Goal: Check status

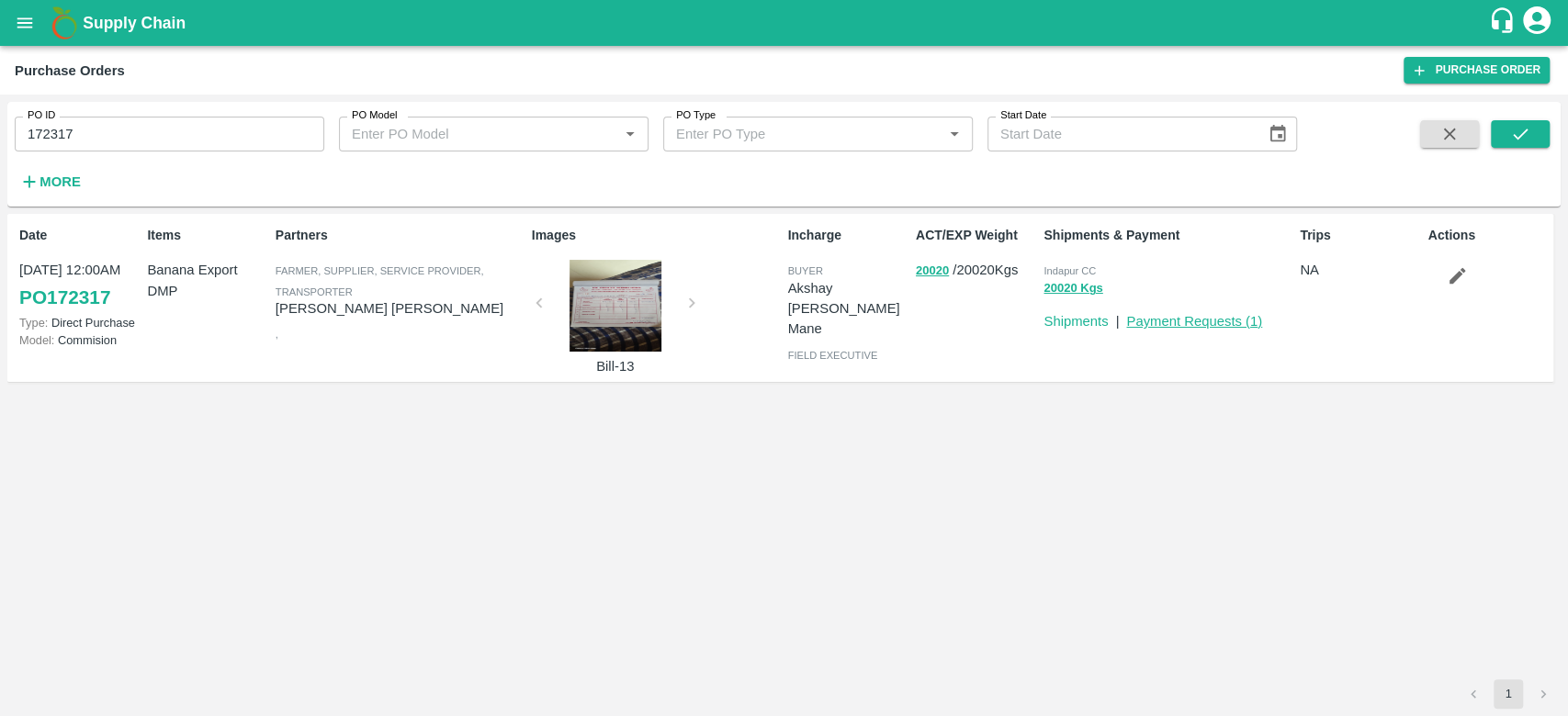
click at [1154, 319] on link "Payment Requests ( 1 )" at bounding box center [1193, 321] width 136 height 14
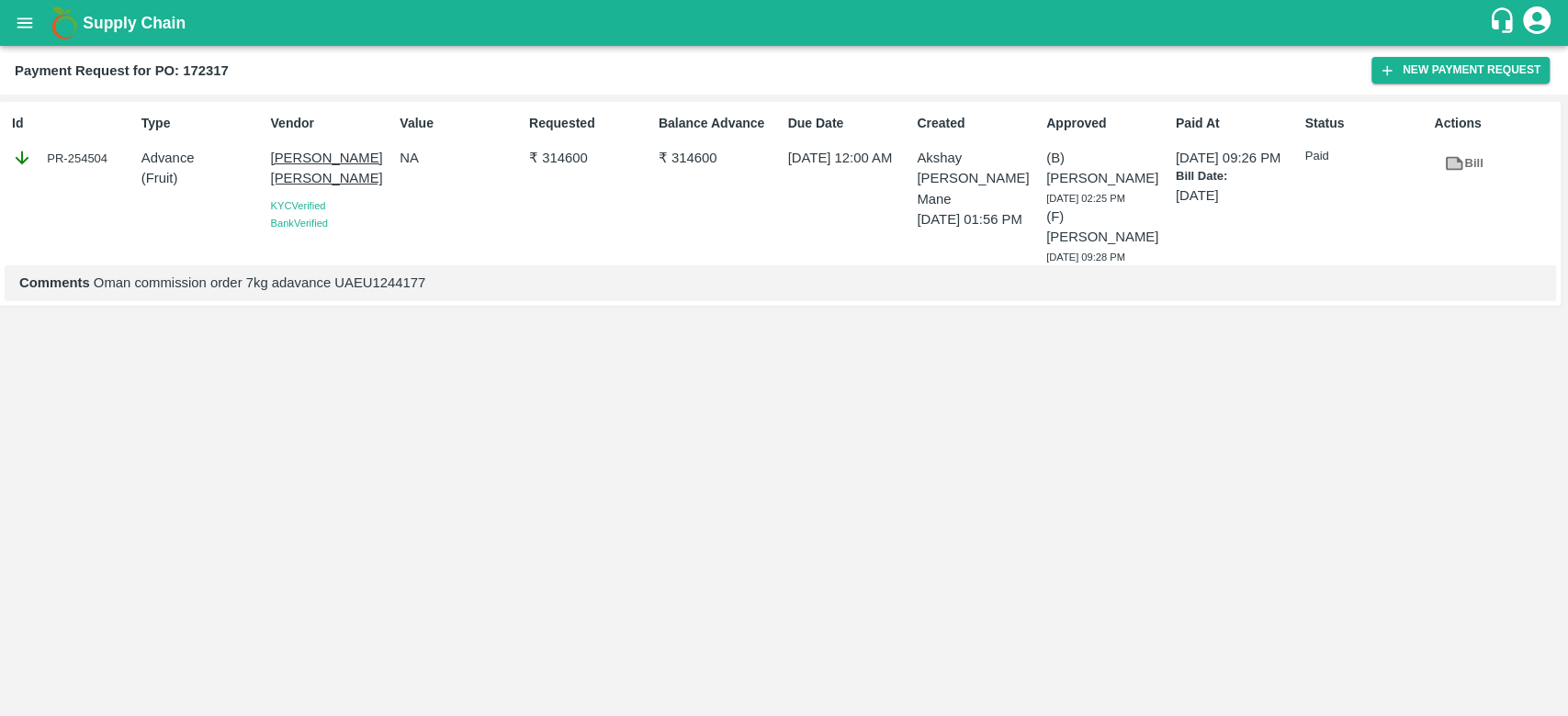
click at [358, 273] on p "Comments Oman commission order 7kg adavance UAEU1244177" at bounding box center [780, 283] width 1522 height 20
copy p "UAEU1244177"
